Goal: Task Accomplishment & Management: Manage account settings

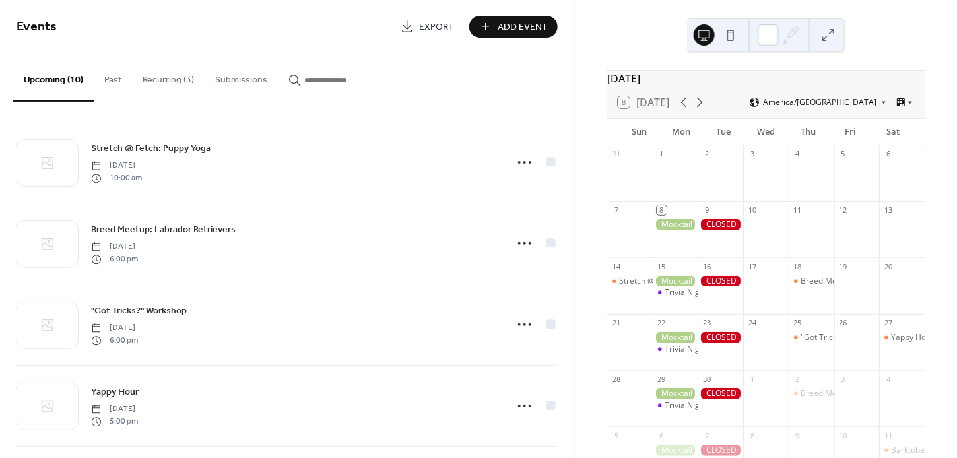
click at [161, 77] on button "Recurring (3)" at bounding box center [168, 76] width 73 height 47
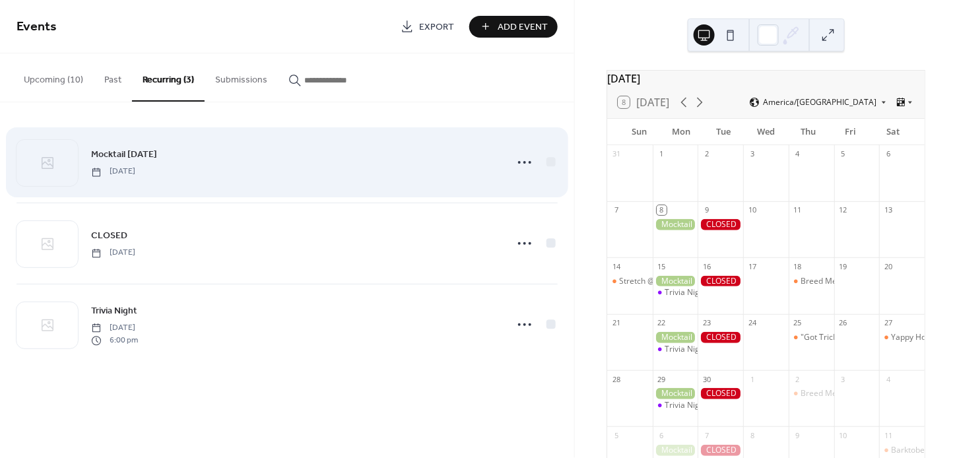
click at [138, 144] on div "Mocktail Monday Monday, September 8, 2025" at bounding box center [286, 162] width 541 height 80
click at [521, 166] on icon at bounding box center [524, 162] width 21 height 21
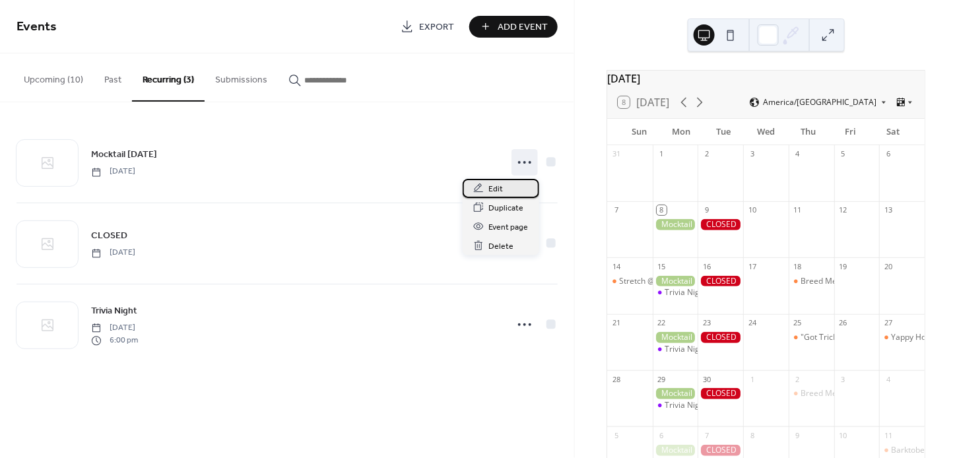
click at [507, 188] on div "Edit" at bounding box center [500, 188] width 77 height 19
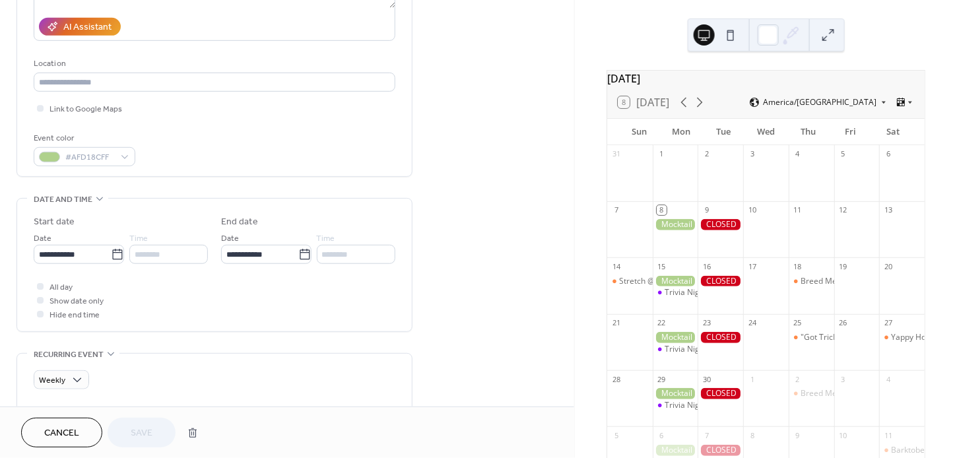
scroll to position [235, 0]
click at [111, 255] on icon at bounding box center [117, 251] width 13 height 13
click at [110, 255] on input "**********" at bounding box center [72, 250] width 77 height 19
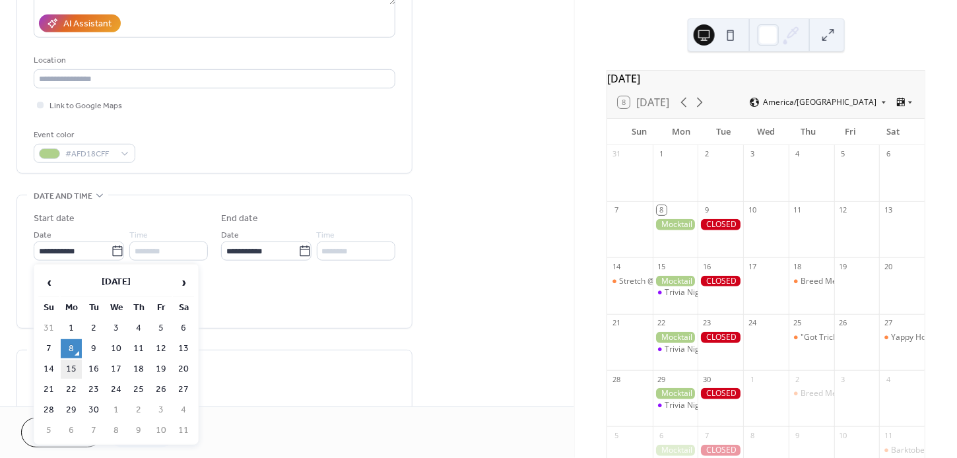
click at [67, 364] on td "15" at bounding box center [71, 369] width 21 height 19
type input "**********"
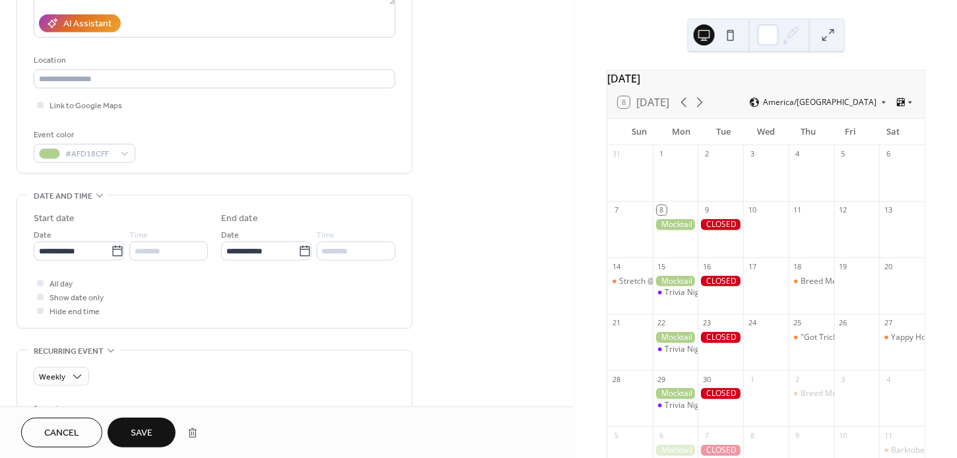
click at [135, 433] on span "Save" at bounding box center [142, 434] width 22 height 14
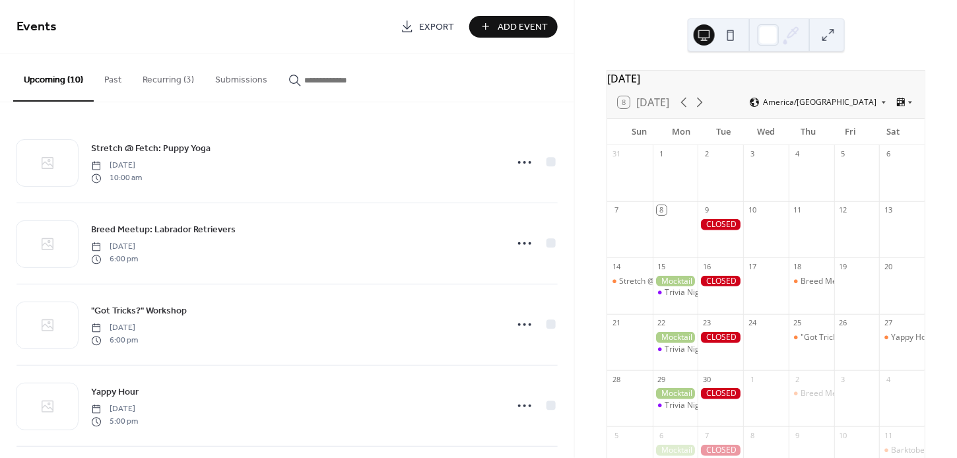
click at [193, 87] on button "Recurring (3)" at bounding box center [168, 76] width 73 height 47
